Goal: Information Seeking & Learning: Check status

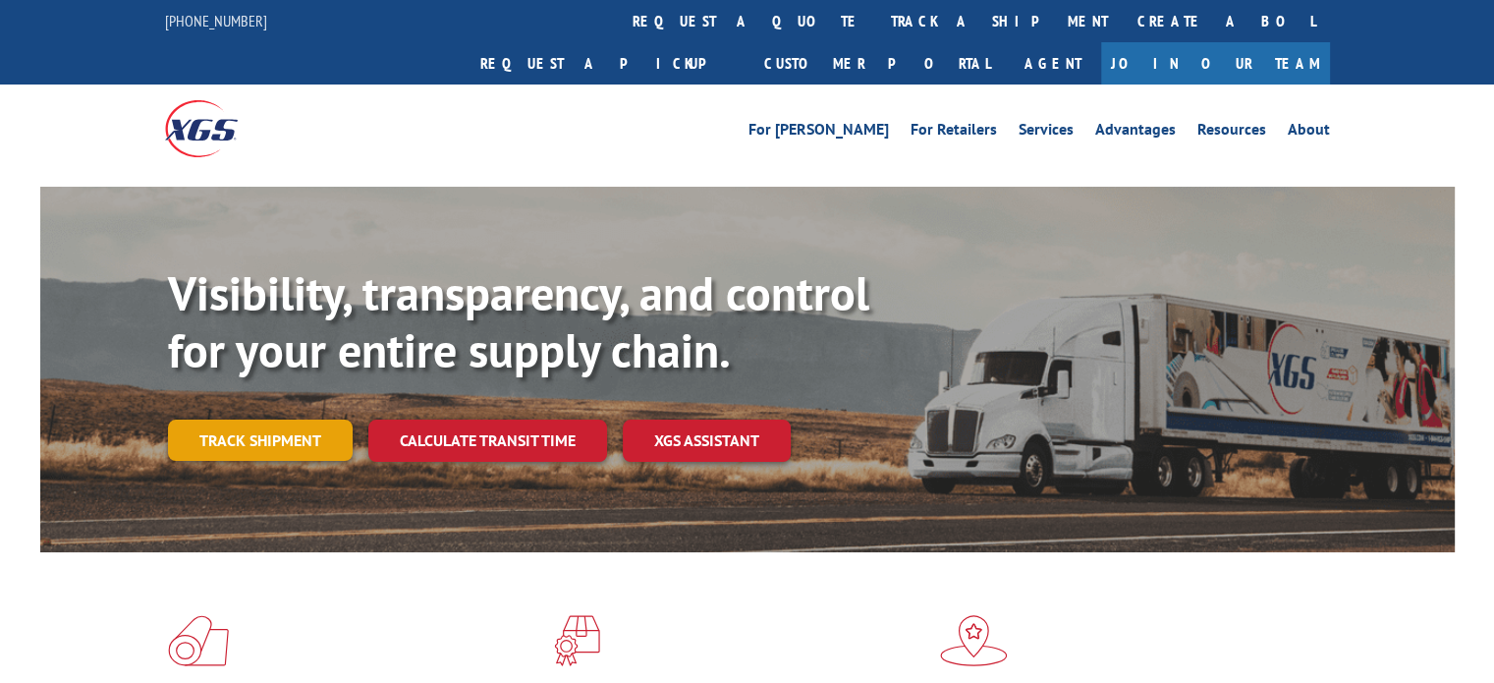
click at [260, 420] on link "Track shipment" at bounding box center [260, 440] width 185 height 41
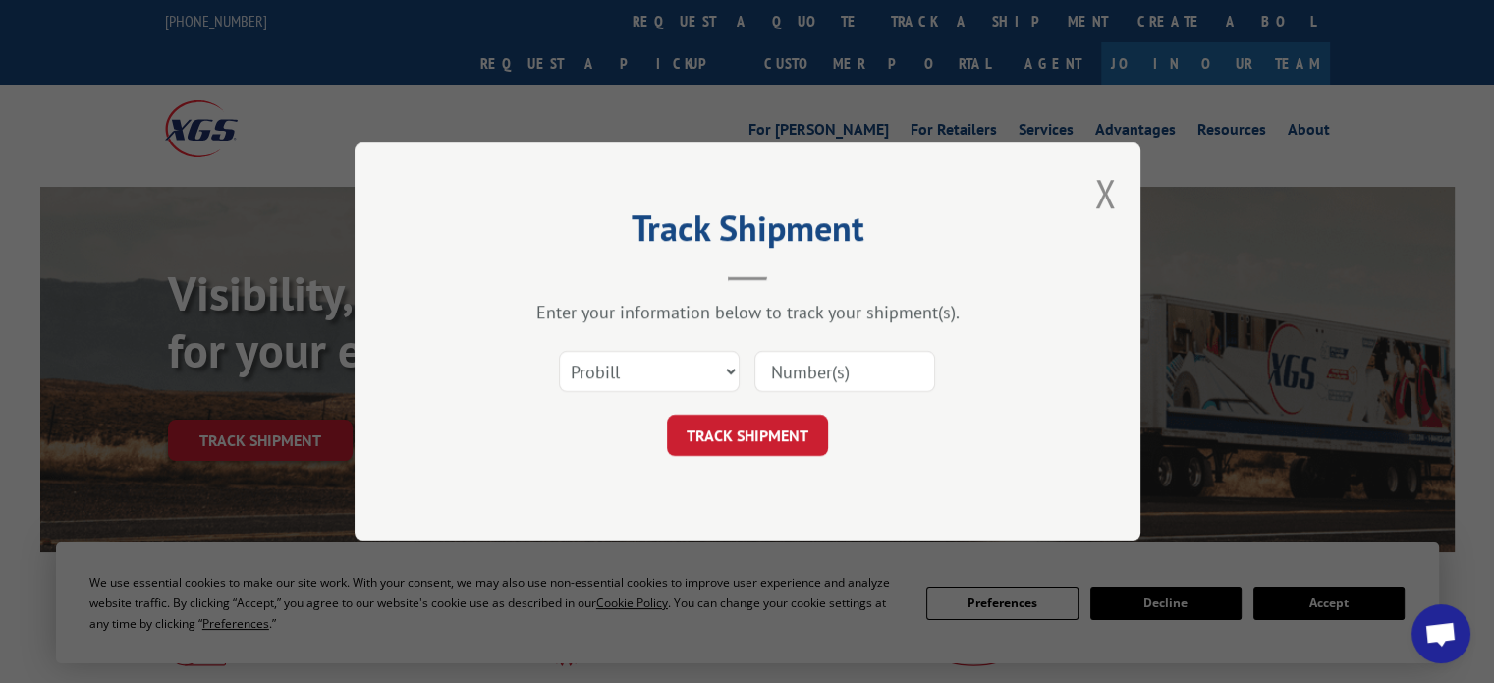
click at [845, 352] on input at bounding box center [845, 371] width 181 height 41
paste input "17394710"
type input "17394710"
click at [760, 427] on button "TRACK SHIPMENT" at bounding box center [747, 435] width 161 height 41
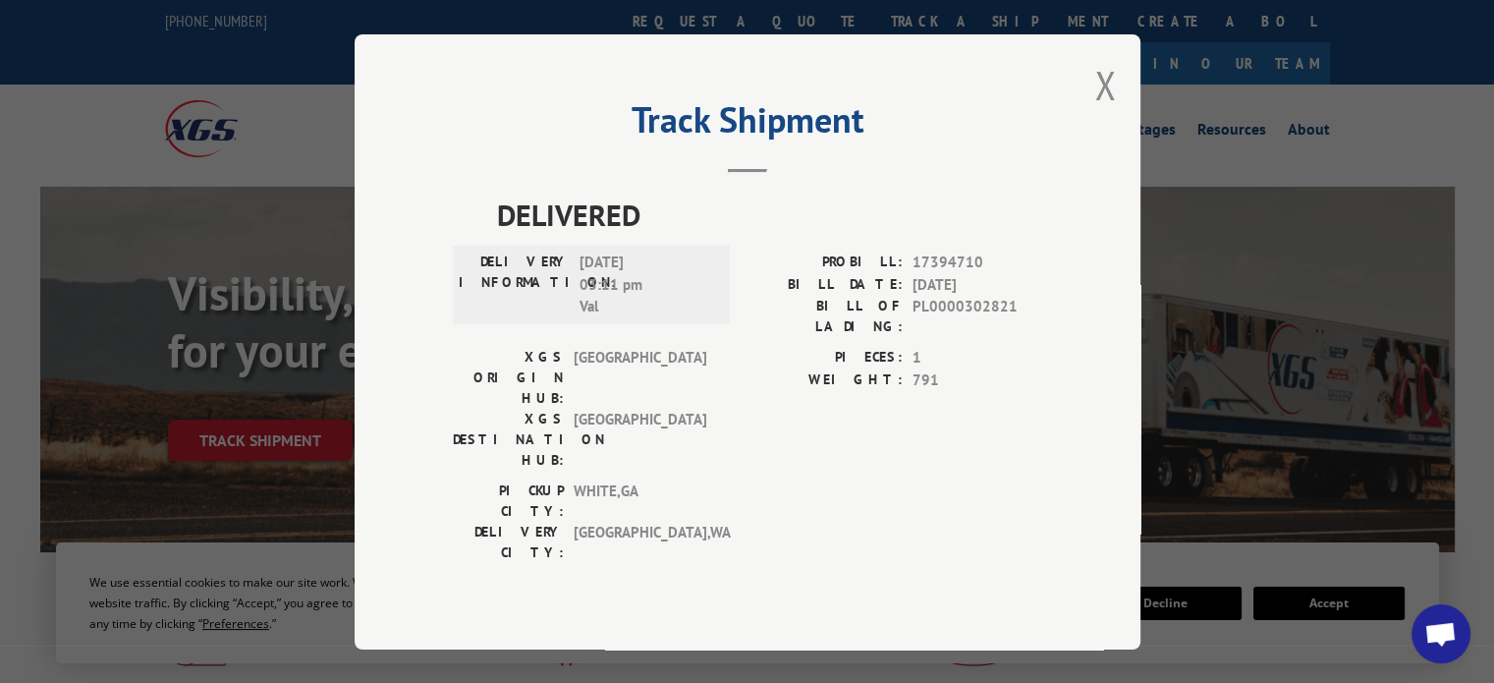
click at [946, 273] on div "DELIVERED DELIVERY INFORMATION: [DATE] 03:11 pm Val PROBILL: 17394710 BILL DATE…" at bounding box center [748, 383] width 590 height 380
click at [947, 274] on span "17394710" at bounding box center [978, 263] width 130 height 23
copy span "17394710"
click at [1097, 111] on button "Close modal" at bounding box center [1106, 85] width 22 height 52
